Goal: Transaction & Acquisition: Book appointment/travel/reservation

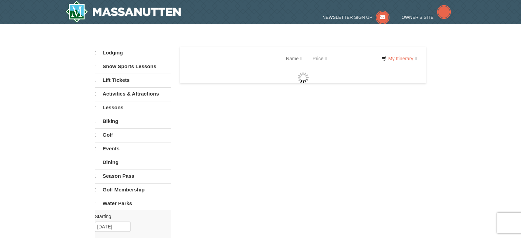
select select "10"
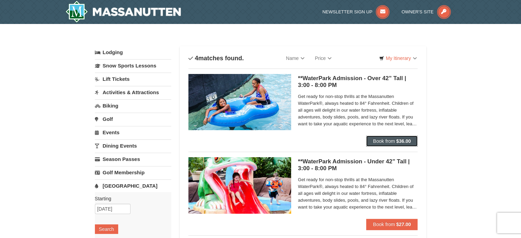
click at [399, 141] on strong "$36.00" at bounding box center [403, 140] width 15 height 5
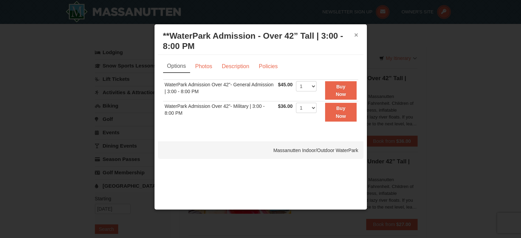
click at [356, 34] on button "×" at bounding box center [356, 34] width 4 height 7
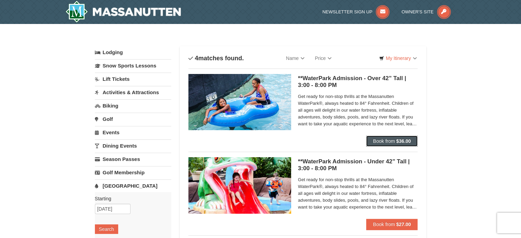
click at [390, 139] on span "Book from" at bounding box center [384, 140] width 22 height 5
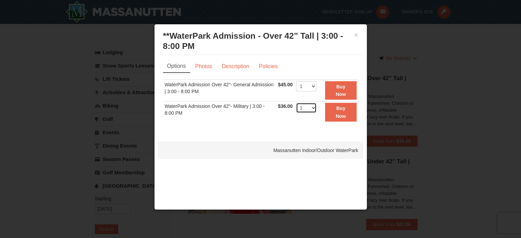
click at [312, 106] on select "1 2 3 4 5 6 7 8 9 10 11 12 13 14 15 16 17 18 19 20 21 22" at bounding box center [306, 108] width 21 height 10
select select "2"
click at [296, 103] on select "1 2 3 4 5 6 7 8 9 10 11 12 13 14 15 16 17 18 19 20 21 22" at bounding box center [306, 108] width 21 height 10
click at [341, 113] on strong "Buy Now" at bounding box center [340, 111] width 10 height 13
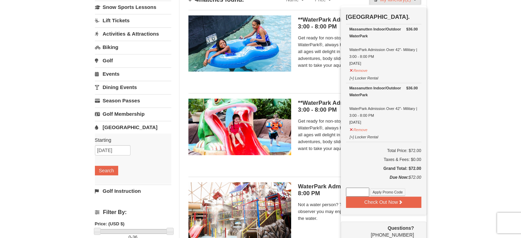
scroll to position [58, 0]
click at [355, 189] on input at bounding box center [357, 192] width 23 height 9
paste input "WPHarvestMonThurs25."
click at [385, 189] on button "Apply Promo Code" at bounding box center [387, 193] width 35 height 8
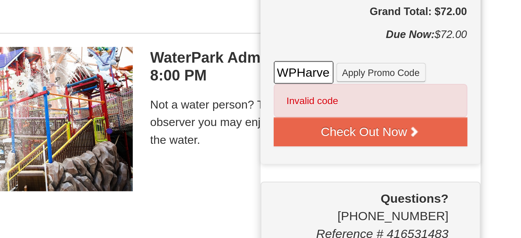
scroll to position [104, 0]
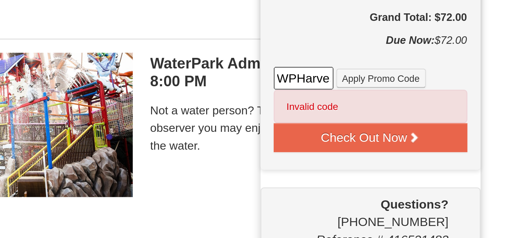
click at [367, 146] on input "WPHarvestMonThurs25." at bounding box center [357, 146] width 23 height 9
type input "WPHarvestMonThurs25"
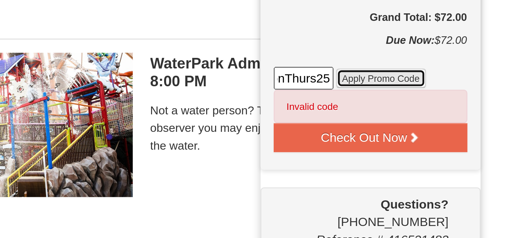
scroll to position [0, 0]
click at [379, 145] on button "Apply Promo Code" at bounding box center [387, 147] width 35 height 8
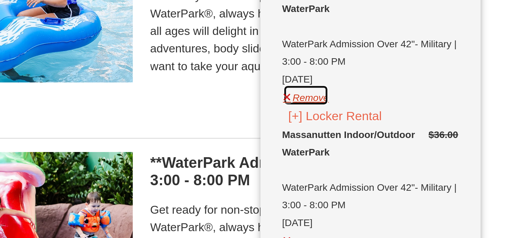
click at [351, 136] on button "Remove" at bounding box center [358, 135] width 18 height 9
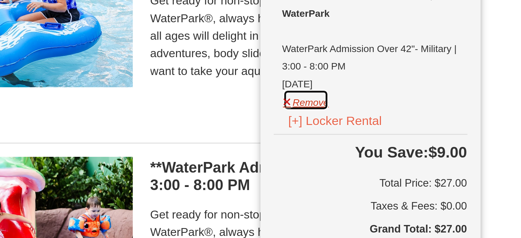
click at [351, 134] on button "Remove" at bounding box center [358, 135] width 18 height 9
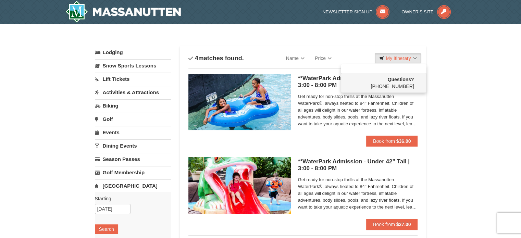
click at [488, 101] on div "× Categories List Filter My Itinerary Questions? 1-540-289-9441 Lodging Arrival…" at bounding box center [260, 222] width 521 height 397
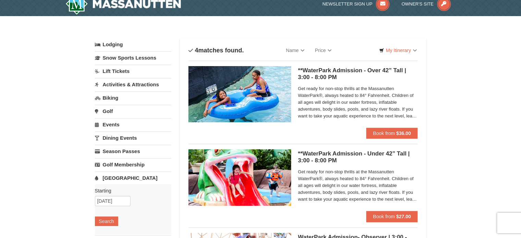
scroll to position [8, 0]
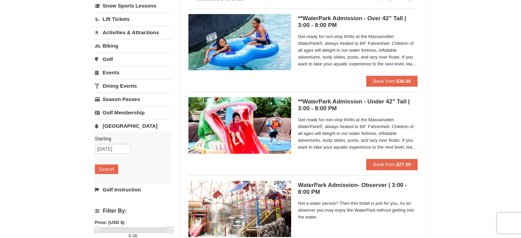
scroll to position [60, 0]
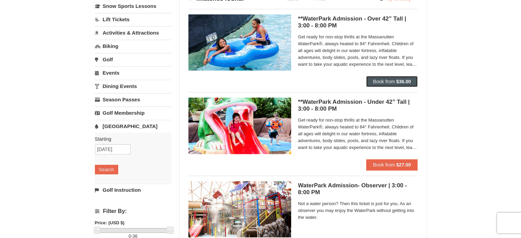
click at [412, 82] on button "Book from $36.00" at bounding box center [392, 81] width 52 height 11
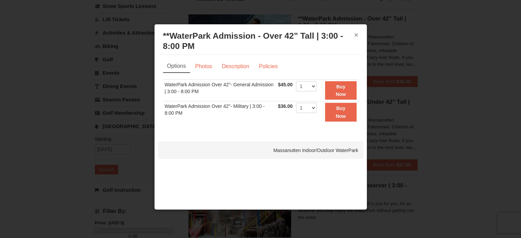
click at [356, 36] on button "×" at bounding box center [356, 34] width 4 height 7
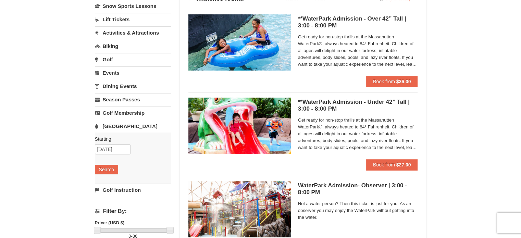
scroll to position [0, 0]
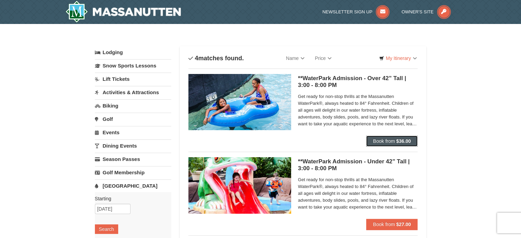
click at [408, 136] on button "Book from $36.00" at bounding box center [392, 141] width 52 height 11
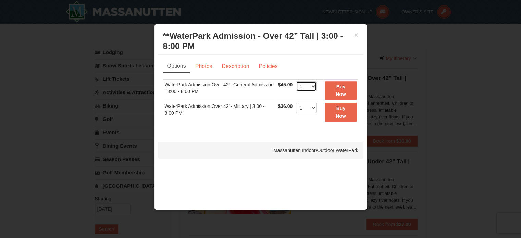
click at [314, 84] on select "1 2 3 4 5 6 7 8 9 10 11 12 13 14 15 16 17 18 19 20 21 22" at bounding box center [306, 86] width 21 height 10
select select "2"
click at [296, 81] on select "1 2 3 4 5 6 7 8 9 10 11 12 13 14 15 16 17 18 19 20 21 22" at bounding box center [306, 86] width 21 height 10
click at [350, 85] on button "Buy Now" at bounding box center [340, 90] width 31 height 19
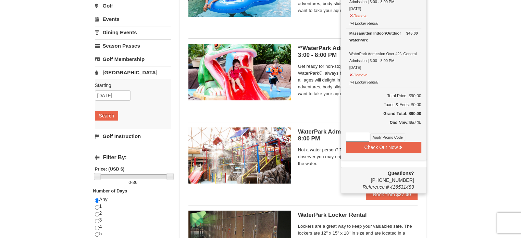
scroll to position [128, 0]
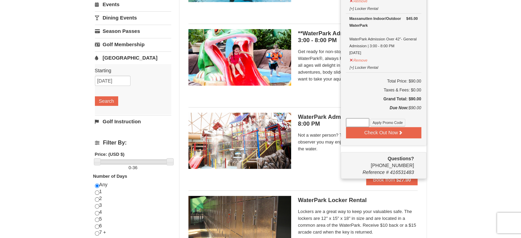
click at [358, 121] on input at bounding box center [357, 122] width 23 height 9
type input "WPHarvestMonThurs25"
click at [392, 119] on button "Apply Promo Code" at bounding box center [387, 123] width 35 height 8
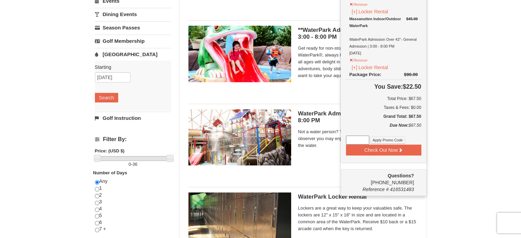
scroll to position [132, 0]
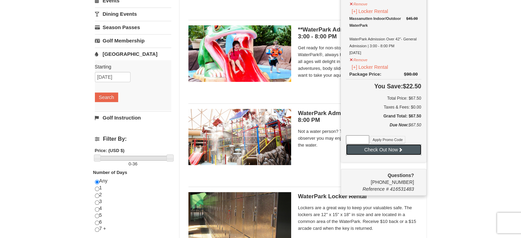
click at [394, 149] on button "Check Out Now" at bounding box center [383, 149] width 75 height 11
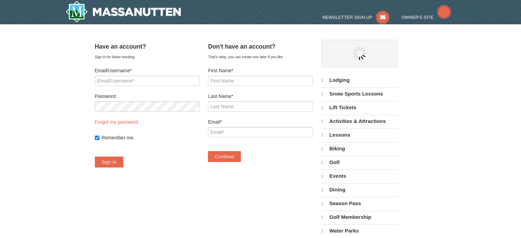
select select "10"
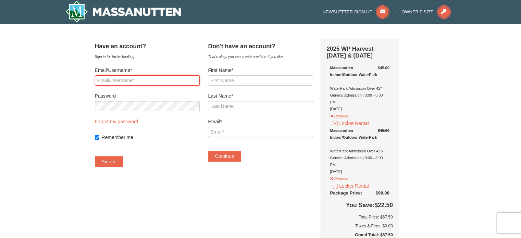
click at [125, 81] on input "Email/Username*" at bounding box center [147, 80] width 105 height 10
type input "mcdoyle923@gmail.com"
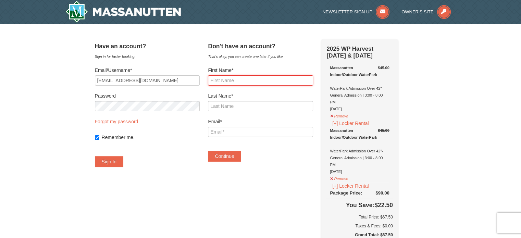
click at [234, 81] on input "First Name*" at bounding box center [260, 80] width 105 height 10
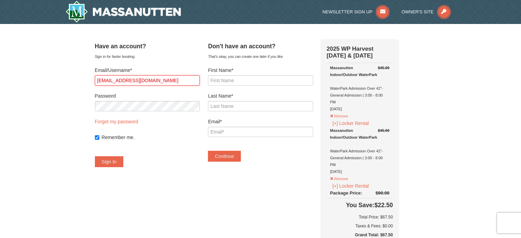
drag, startPoint x: 169, startPoint y: 81, endPoint x: 76, endPoint y: 74, distance: 93.7
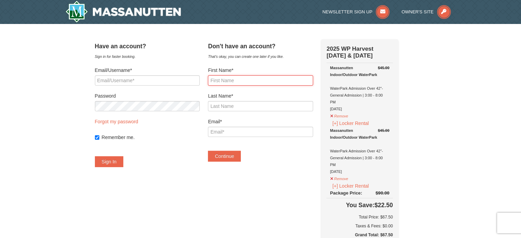
click at [259, 82] on input "First Name*" at bounding box center [260, 80] width 105 height 10
type input "Mary"
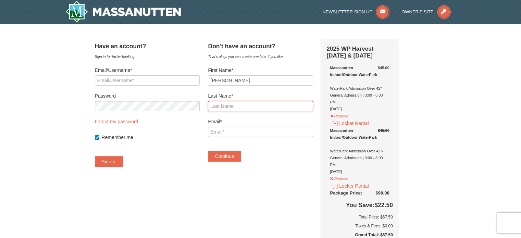
type input "Doyle"
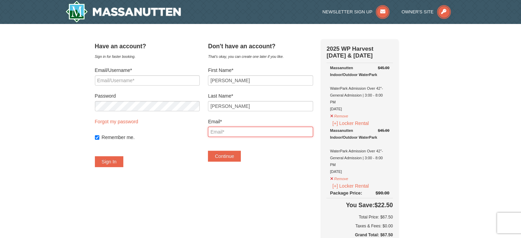
type input "[EMAIL_ADDRESS][DOMAIN_NAME]"
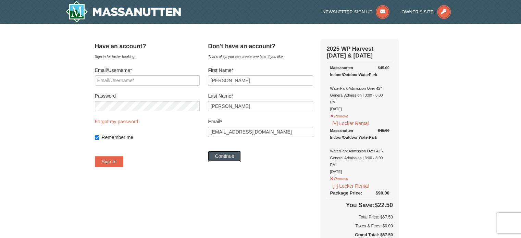
click at [240, 156] on button "Continue" at bounding box center [224, 156] width 33 height 11
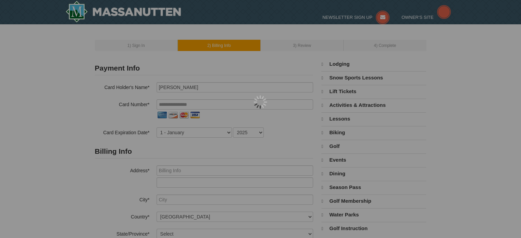
select select "10"
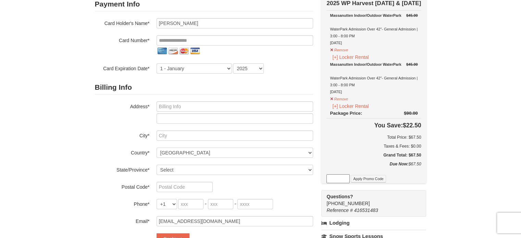
scroll to position [85, 0]
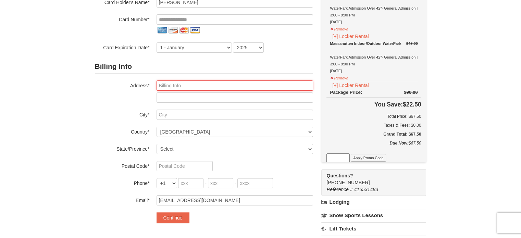
click at [191, 86] on input "text" at bounding box center [234, 85] width 156 height 10
type input "130 8th Avenue"
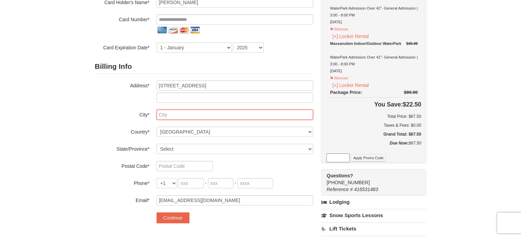
type input "Pittsburgh"
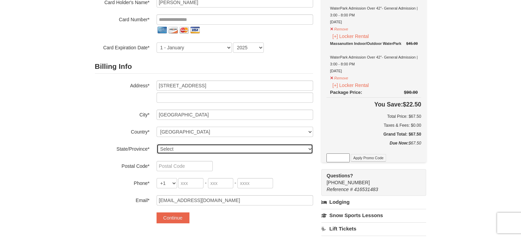
select select "PA"
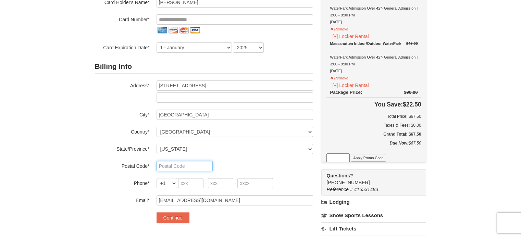
type input "15229-135"
type input "412"
type input "635"
type input "0969"
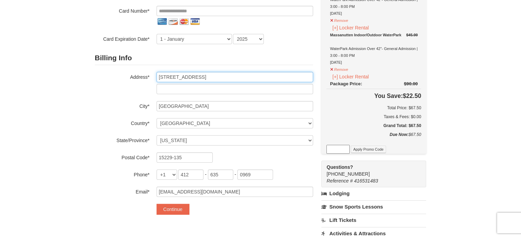
scroll to position [93, 0]
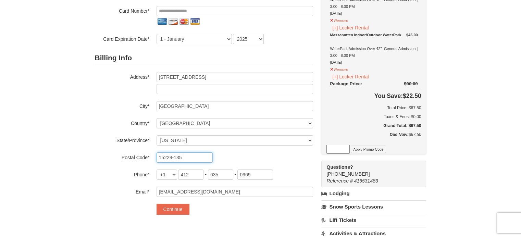
click at [184, 155] on input "15229-135" at bounding box center [184, 157] width 56 height 10
type input "15229"
click at [120, 187] on label "Email*" at bounding box center [122, 191] width 55 height 9
click at [196, 172] on input "412" at bounding box center [190, 174] width 25 height 10
type input "4"
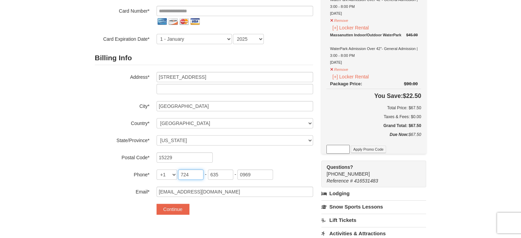
type input "724"
click at [222, 171] on input "635" at bounding box center [220, 174] width 25 height 10
type input "612"
click at [252, 172] on input "0969" at bounding box center [255, 174] width 36 height 10
type input "6184"
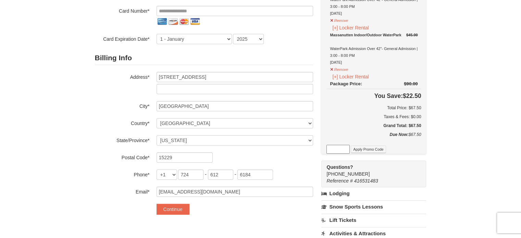
click at [49, 182] on div "1 ) Sign In 2 ) Billing Info 3 ) Review ) Complete ×" at bounding box center [260, 150] width 521 height 438
click at [168, 209] on button "Continue" at bounding box center [172, 209] width 33 height 11
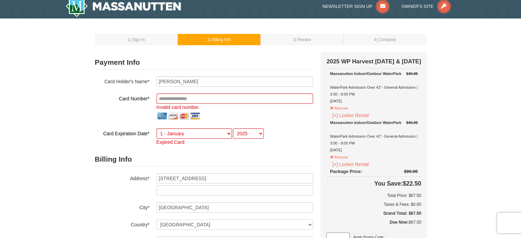
scroll to position [0, 0]
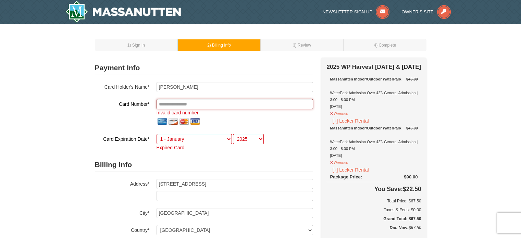
click at [196, 102] on input "tel" at bounding box center [234, 104] width 156 height 10
type input "Mary C Doyle"
type input "**********"
select select "10"
select select "2030"
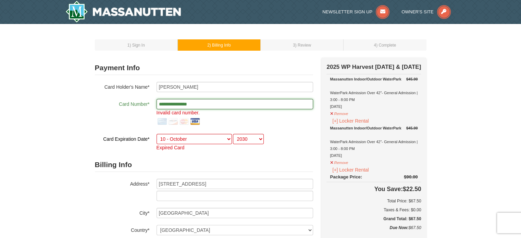
click at [208, 102] on input "**********" at bounding box center [234, 104] width 156 height 10
click at [208, 108] on input "**********" at bounding box center [234, 104] width 156 height 10
click at [212, 105] on input "**********" at bounding box center [234, 104] width 156 height 10
type input "*"
click at [179, 137] on select "1 - January 2 - February 3 - March 4 - April 5 - May 6 - June 7 - July 8 - Augu…" at bounding box center [193, 139] width 75 height 10
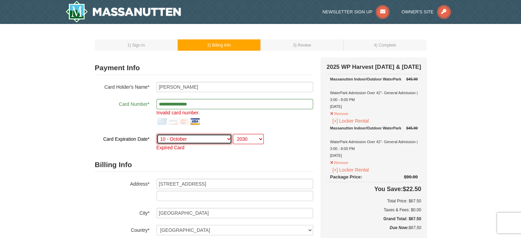
click at [156, 134] on select "1 - January 2 - February 3 - March 4 - April 5 - May 6 - June 7 - July 8 - Augu…" at bounding box center [193, 139] width 75 height 10
click at [251, 158] on h2 "Billing Info" at bounding box center [204, 165] width 218 height 14
click at [208, 105] on input "**********" at bounding box center [234, 104] width 156 height 10
click at [228, 106] on input "**********" at bounding box center [234, 104] width 156 height 10
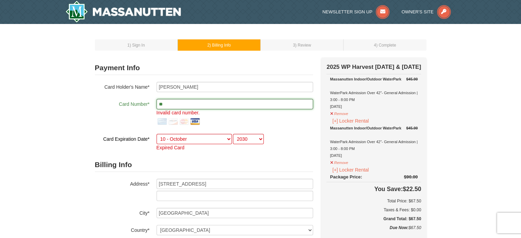
type input "*"
type input "**********"
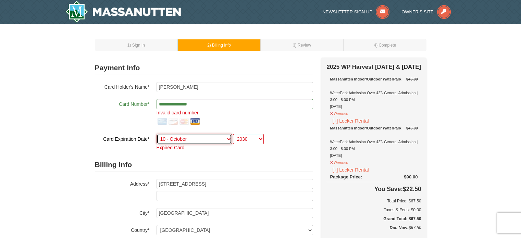
click at [198, 137] on select "1 - January 2 - February 3 - March 4 - April 5 - May 6 - June 7 - July 8 - Augu…" at bounding box center [193, 139] width 75 height 10
select select "5"
click at [156, 134] on select "1 - January 2 - February 3 - March 4 - April 5 - May 6 - June 7 - July 8 - Augu…" at bounding box center [193, 139] width 75 height 10
click at [260, 138] on select "2025 2026 2027 2028 2029 2030 2031 2032 2033 2034" at bounding box center [248, 139] width 31 height 10
select select "2028"
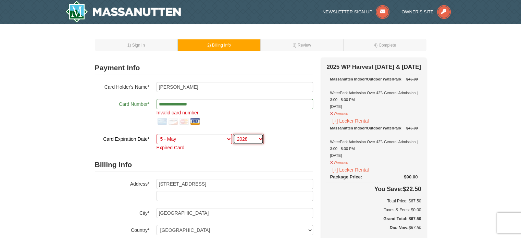
click at [233, 134] on select "2025 2026 2027 2028 2029 2030 2031 2032 2033 2034" at bounding box center [248, 139] width 31 height 10
click at [208, 106] on input "**********" at bounding box center [234, 104] width 156 height 10
click at [218, 104] on input "**********" at bounding box center [234, 104] width 156 height 10
type input "*"
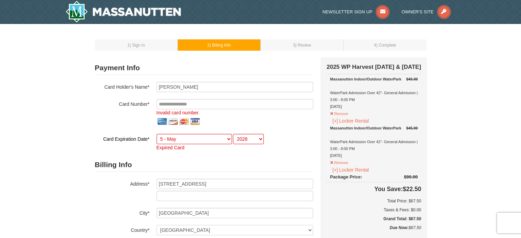
click at [141, 43] on span ") Sign In" at bounding box center [136, 45] width 15 height 5
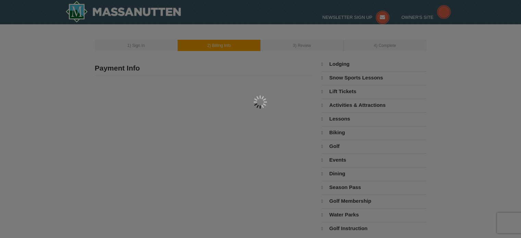
type input "[PERSON_NAME]"
type input "[EMAIL_ADDRESS][DOMAIN_NAME]"
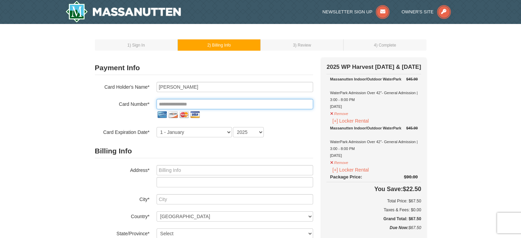
click at [232, 104] on input "tel" at bounding box center [234, 104] width 156 height 10
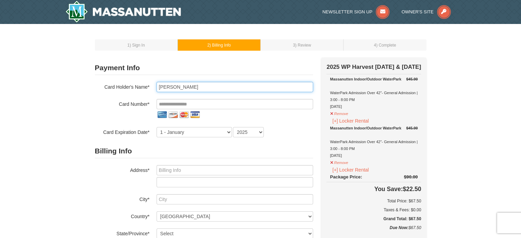
type input "[PERSON_NAME]"
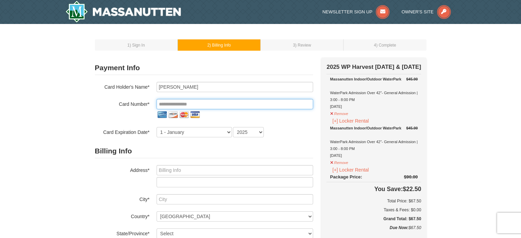
type input "**********"
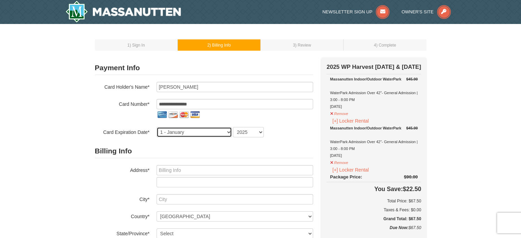
select select "10"
select select "2030"
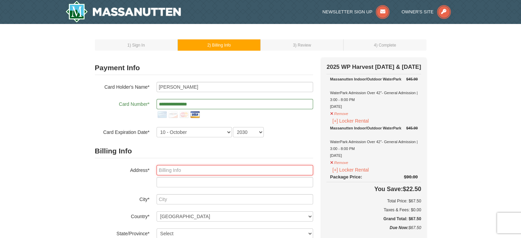
click at [208, 170] on input "text" at bounding box center [234, 170] width 156 height 10
type input "130 8th Avenue"
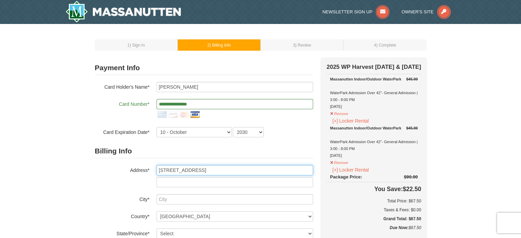
type input "Pittsburgh"
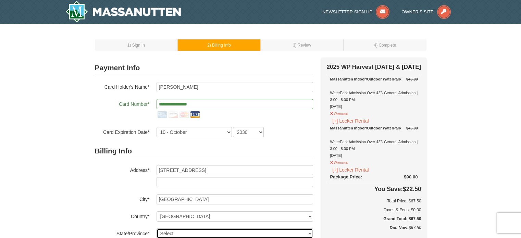
select select "PA"
type input "15229-135"
type input "412"
type input "635"
type input "0969"
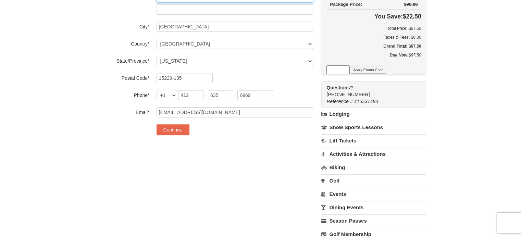
scroll to position [172, 0]
click at [196, 97] on input "412" at bounding box center [190, 95] width 25 height 10
click at [186, 81] on input "15229-135" at bounding box center [184, 78] width 56 height 10
type input "15229"
click at [244, 158] on div "**********" at bounding box center [260, 79] width 331 height 389
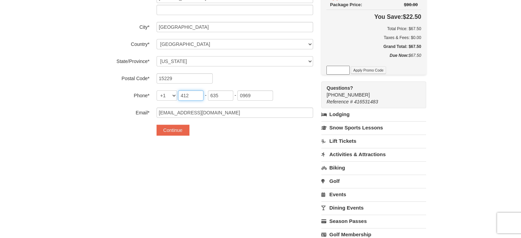
click at [192, 93] on input "412" at bounding box center [190, 95] width 25 height 10
type input "724"
click at [224, 93] on input "635" at bounding box center [220, 95] width 25 height 10
type input "612"
click at [256, 96] on input "0969" at bounding box center [255, 95] width 36 height 10
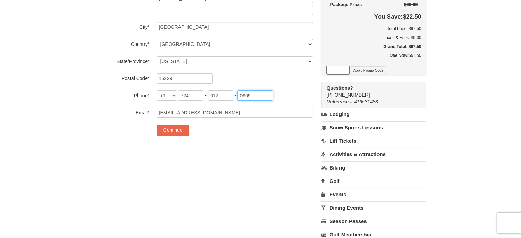
type input "6184"
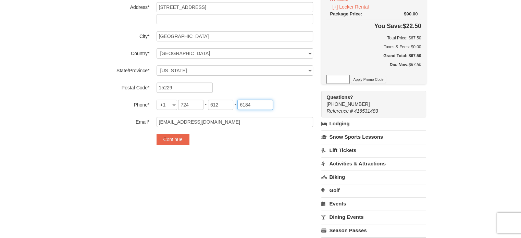
scroll to position [170, 0]
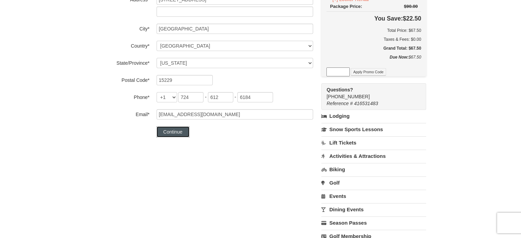
click at [178, 132] on button "Continue" at bounding box center [172, 131] width 33 height 11
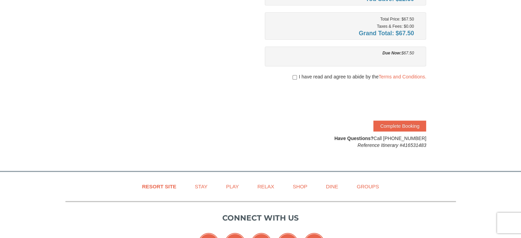
scroll to position [175, 0]
click at [294, 74] on input "checkbox" at bounding box center [294, 76] width 4 height 5
checkbox input "true"
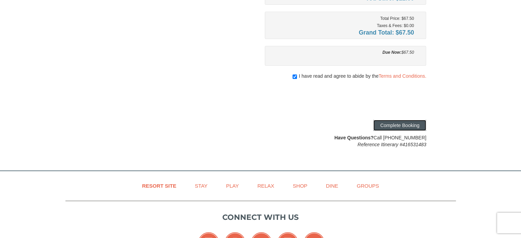
click at [404, 126] on button "Complete Booking" at bounding box center [399, 125] width 53 height 11
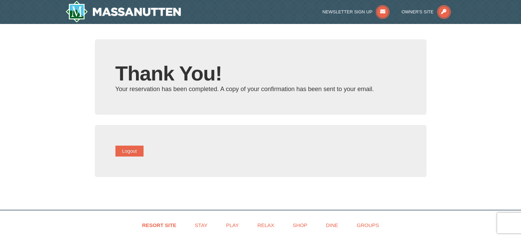
type input "[EMAIL_ADDRESS][DOMAIN_NAME]"
